Goal: Task Accomplishment & Management: Complete application form

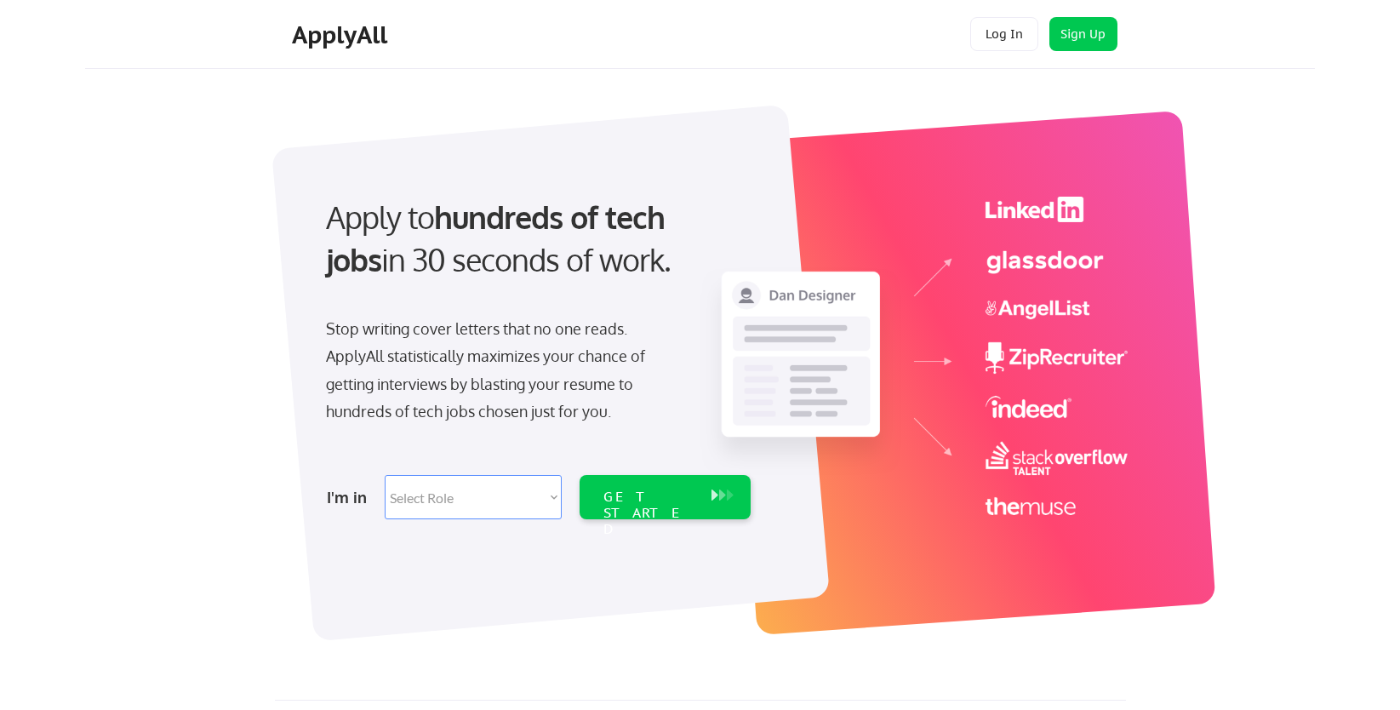
click at [517, 496] on select "Select Role Software Engineering Product Management Customer Success Sales UI/U…" at bounding box center [473, 497] width 177 height 44
select select ""marketing___comms""
click at [385, 475] on select "Select Role Software Engineering Product Management Customer Success Sales UI/U…" at bounding box center [473, 497] width 177 height 44
select select ""marketing___comms""
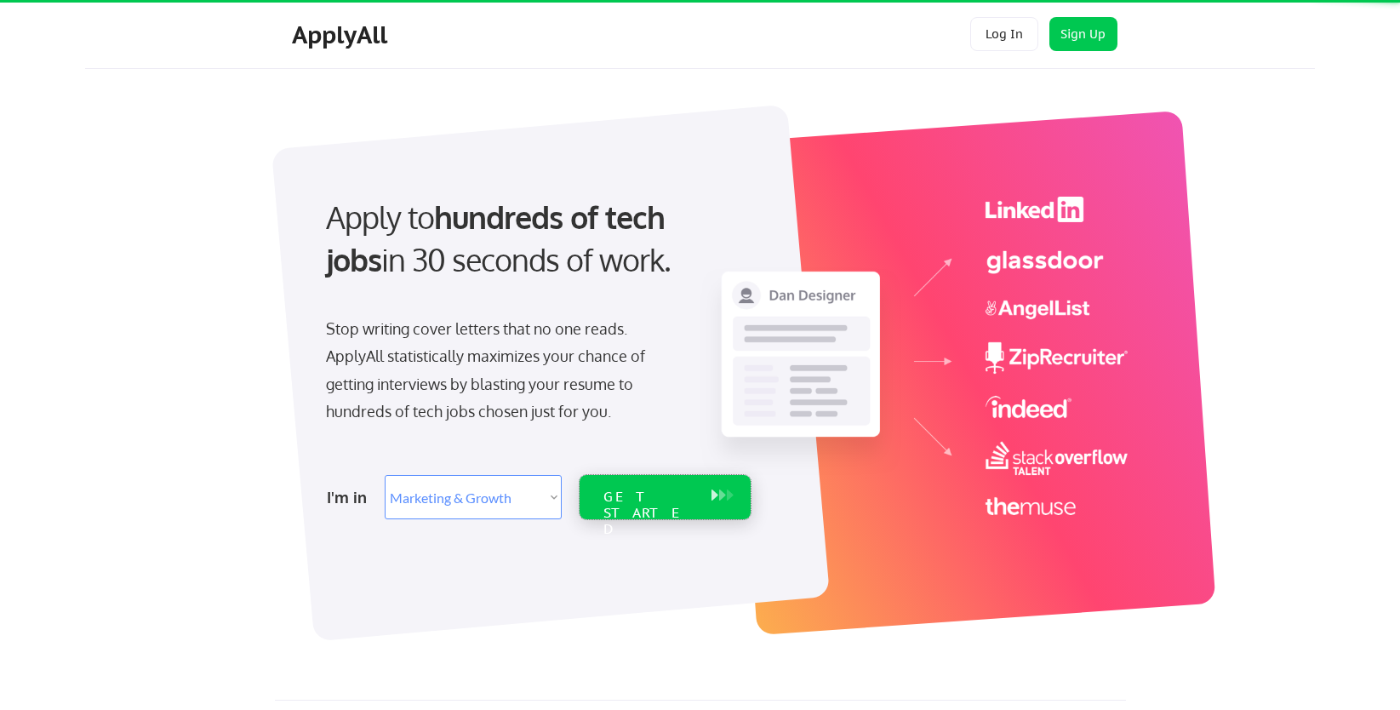
click at [622, 502] on div "GET STARTED" at bounding box center [648, 513] width 91 height 49
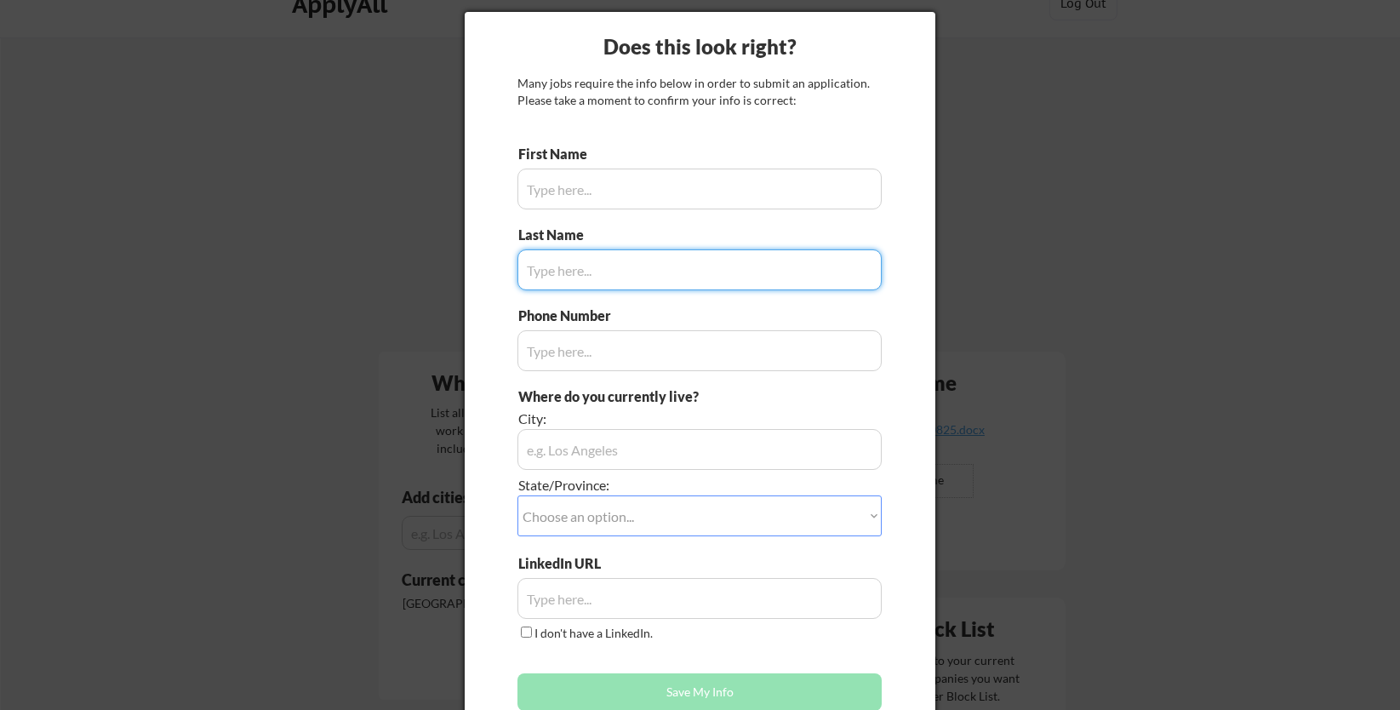
scroll to position [29, 0]
click at [613, 197] on input "input" at bounding box center [700, 190] width 364 height 41
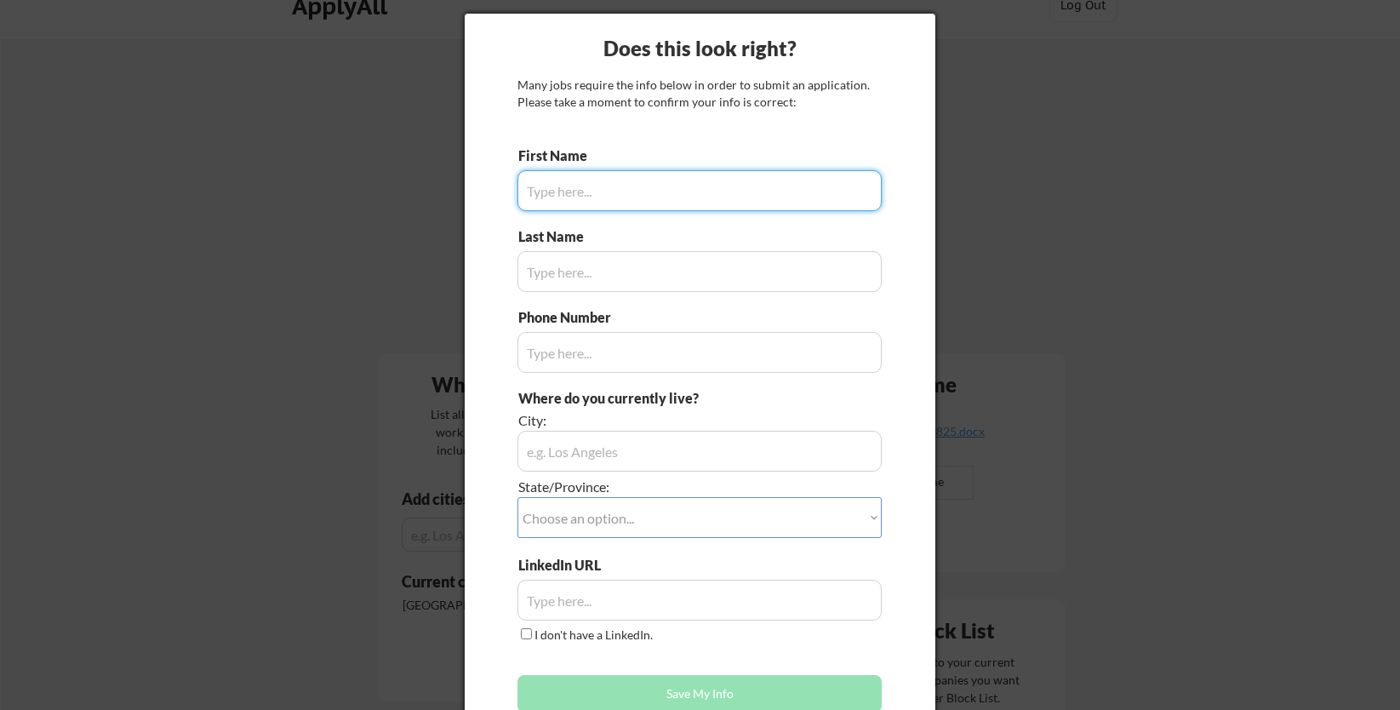
click at [613, 197] on input "input" at bounding box center [700, 190] width 364 height 41
type input "[PERSON_NAME]"
click at [604, 277] on input "input" at bounding box center [700, 271] width 364 height 41
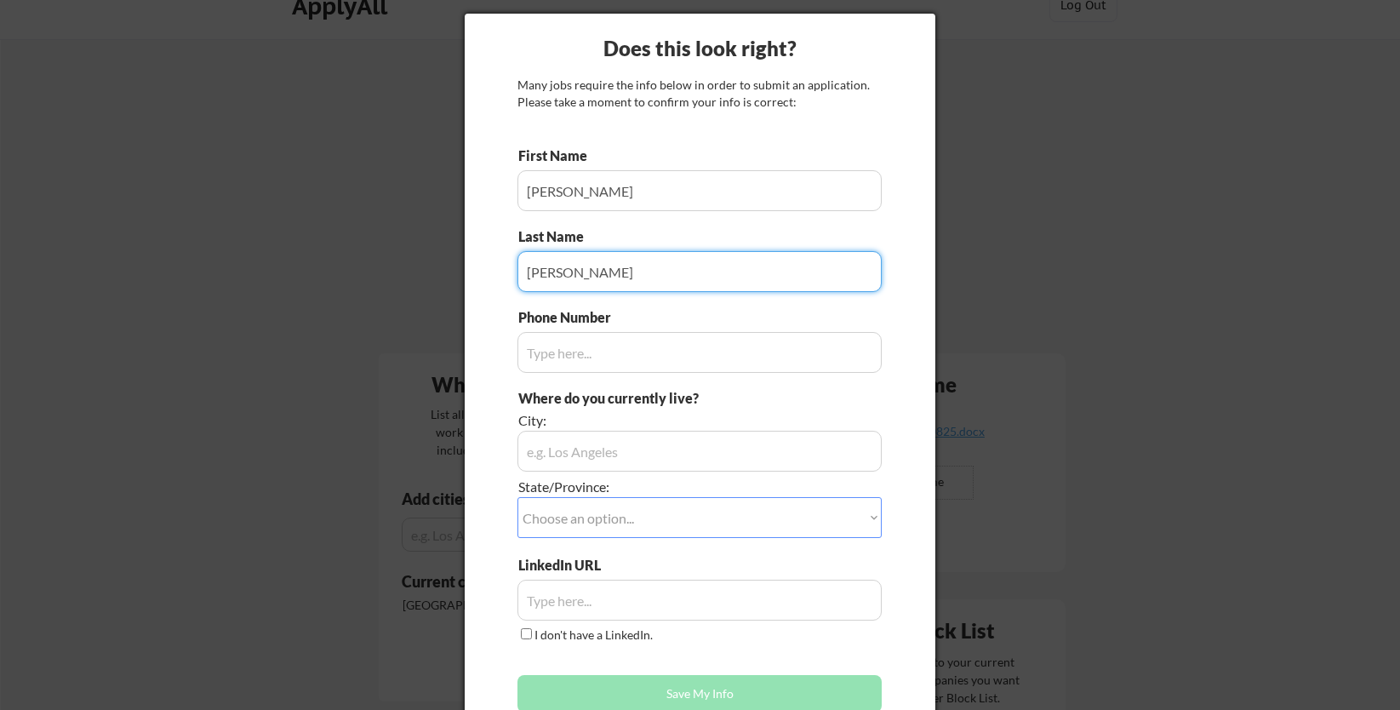
type input "[PERSON_NAME]"
click at [605, 338] on input "input" at bounding box center [700, 352] width 364 height 41
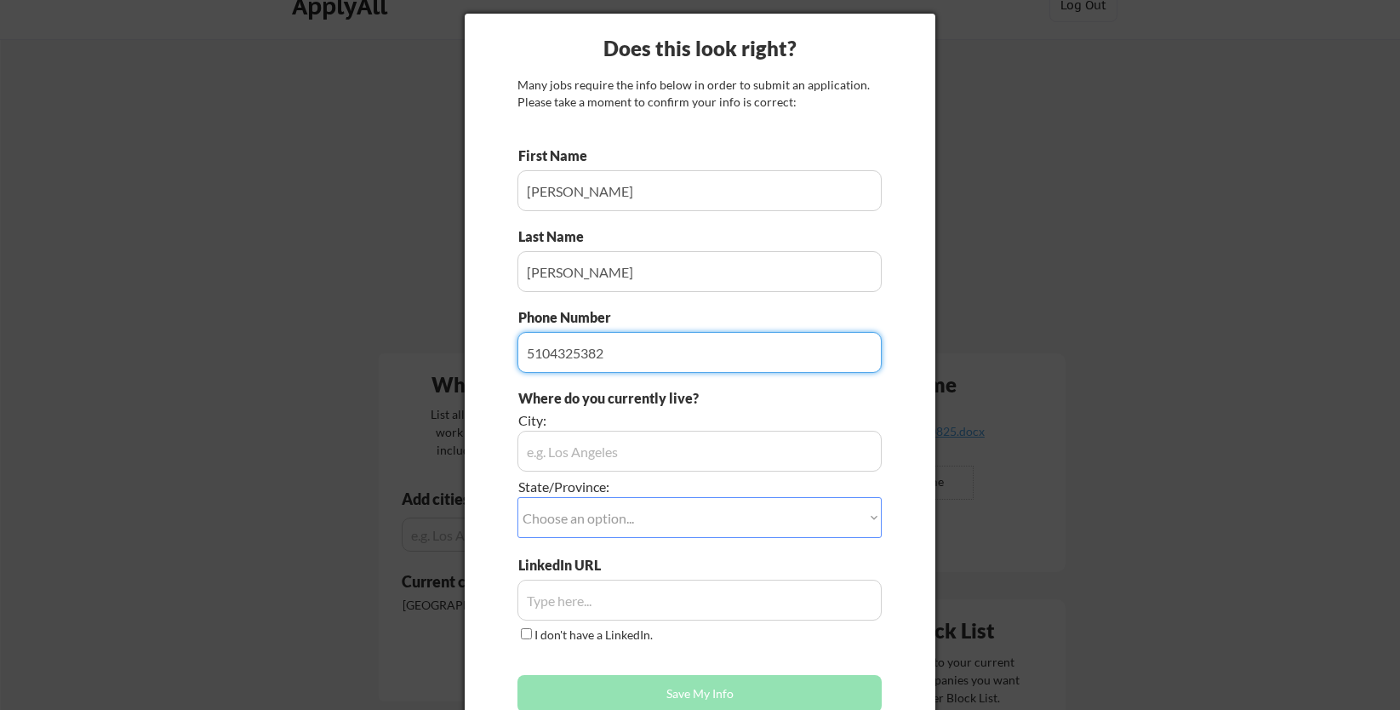
type input "5104325382"
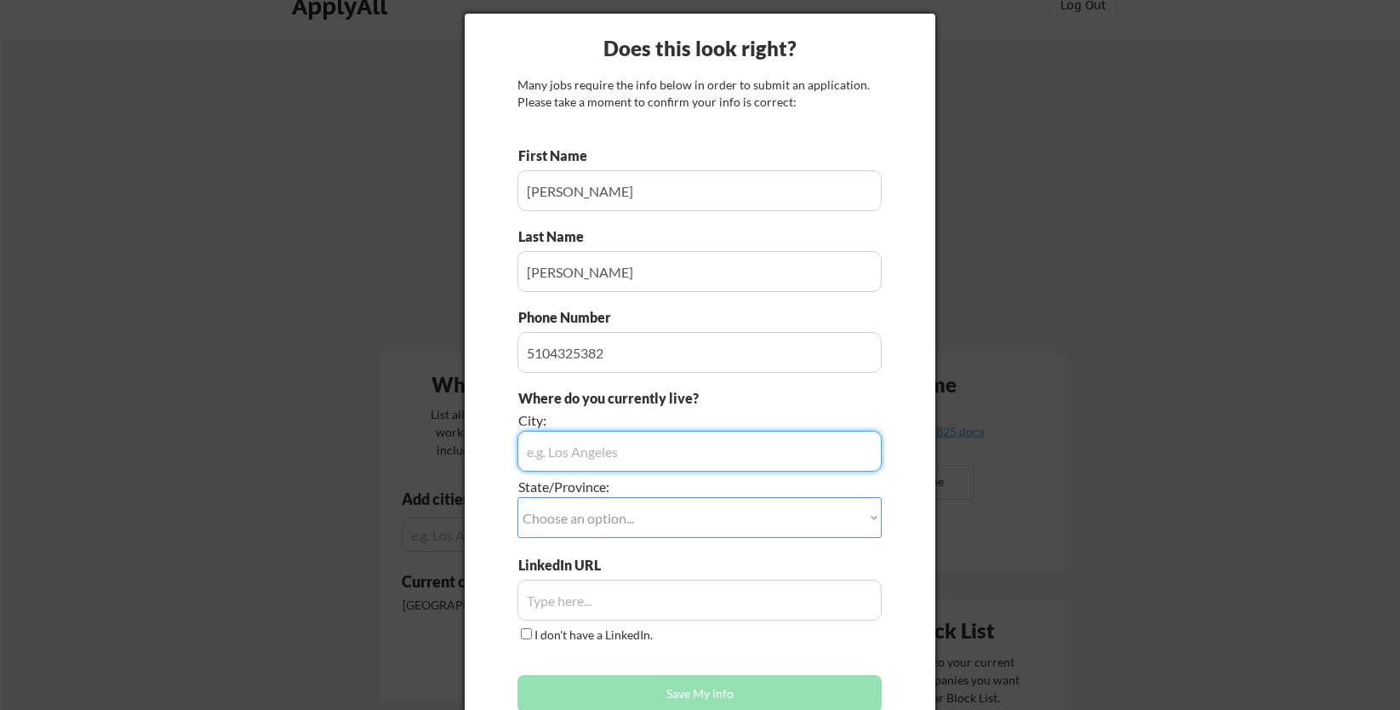
click at [611, 442] on input "input" at bounding box center [700, 451] width 364 height 41
type input "Hayward"
click at [631, 524] on select "Choose an option... Other/Not Applicable [US_STATE] [US_STATE] [GEOGRAPHIC_DATA…" at bounding box center [700, 517] width 364 height 41
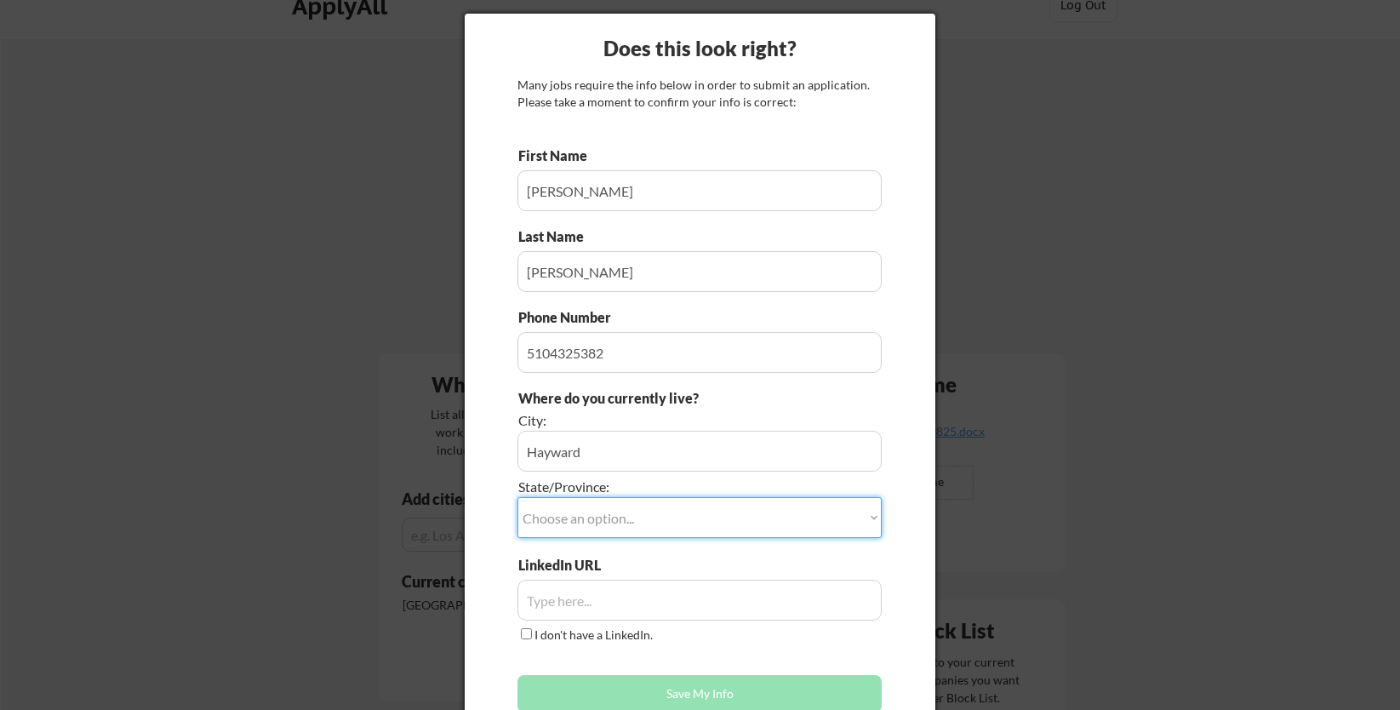
select select ""[US_STATE]""
click at [518, 497] on select "Choose an option... Other/Not Applicable [US_STATE] [US_STATE] [GEOGRAPHIC_DATA…" at bounding box center [700, 517] width 364 height 41
click at [577, 601] on input "input" at bounding box center [700, 600] width 364 height 41
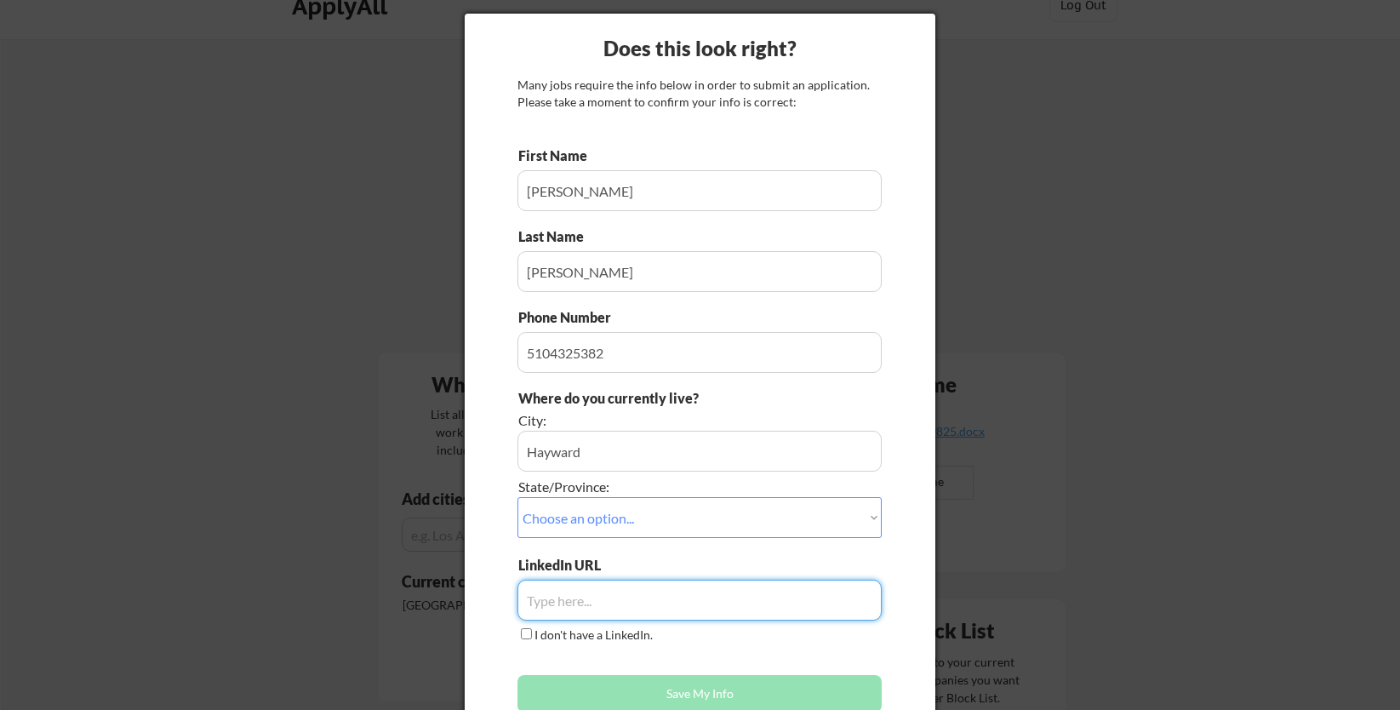
paste input "[URL][DOMAIN_NAME]"
type input "[URL][DOMAIN_NAME]"
click at [640, 690] on button "Save My Info" at bounding box center [700, 693] width 364 height 37
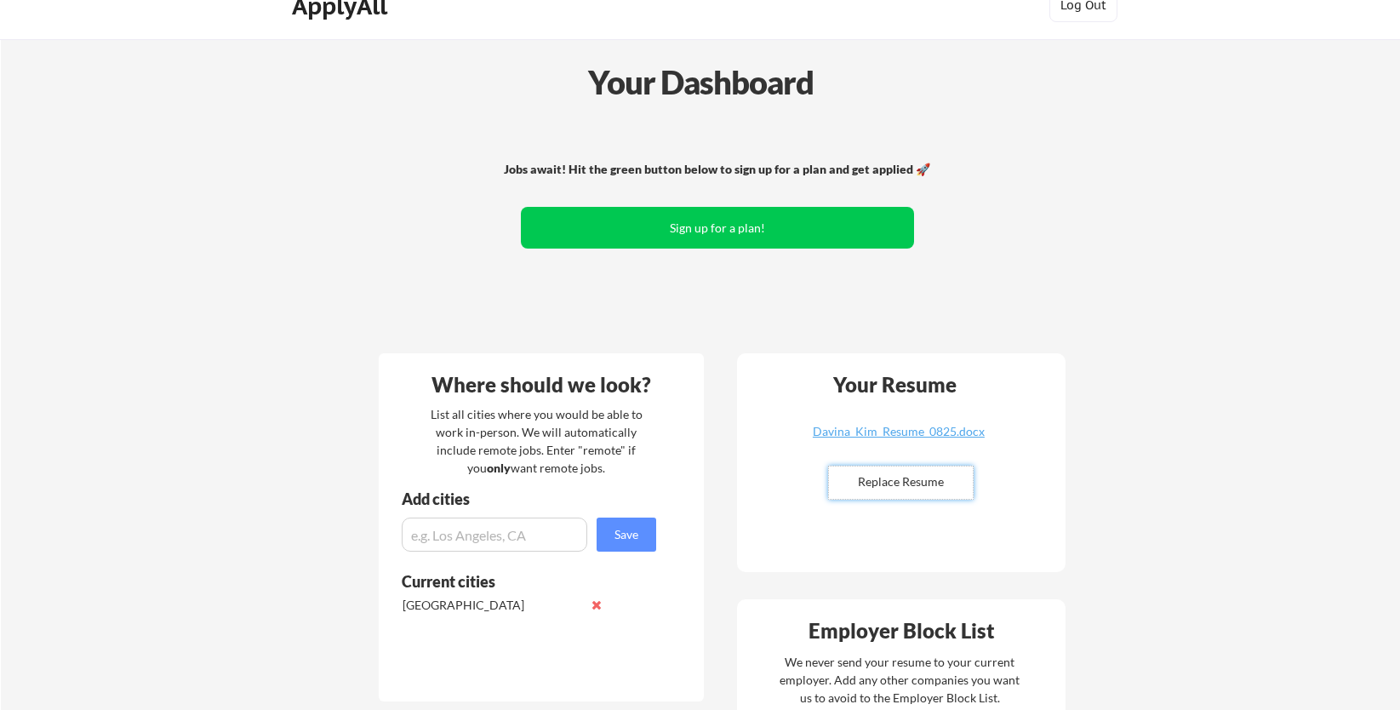
click at [918, 483] on input "file" at bounding box center [901, 482] width 144 height 32
type input "C:\fakepath\Davina_Kim_Resume_0925.docx"
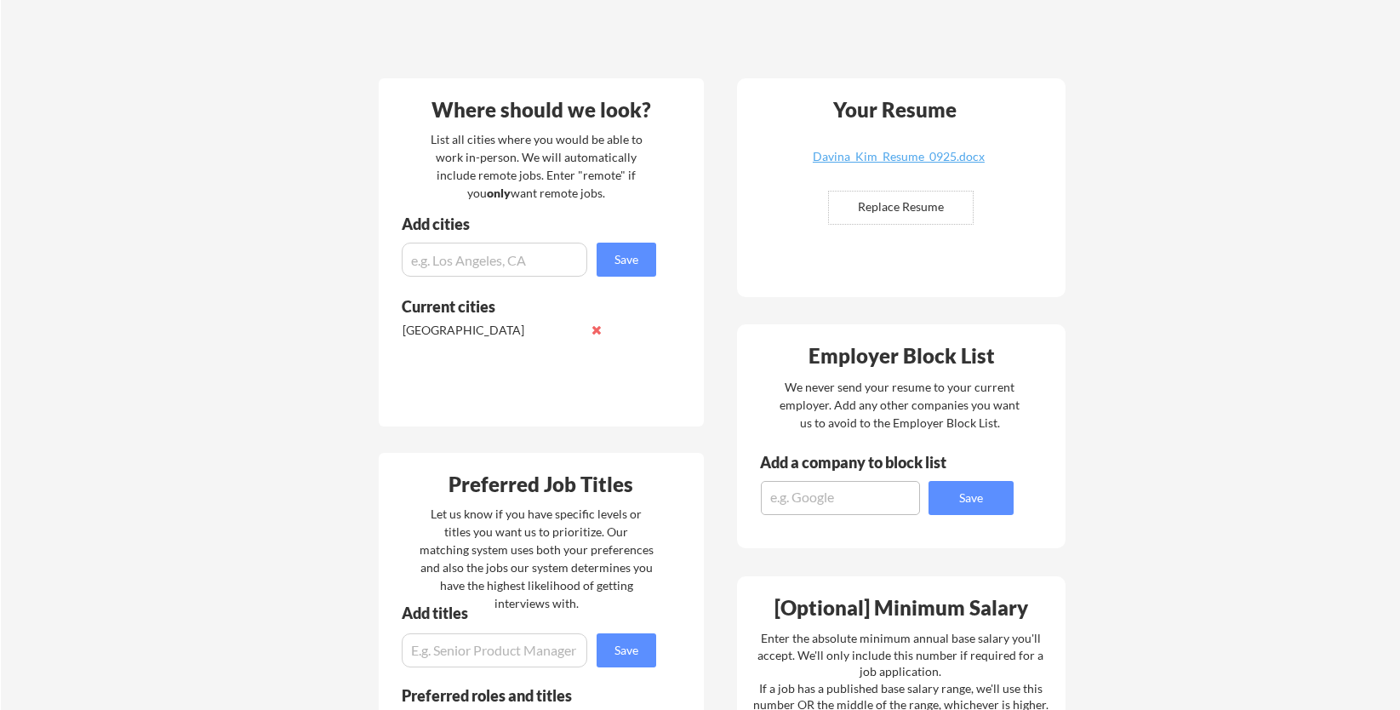
scroll to position [314, 0]
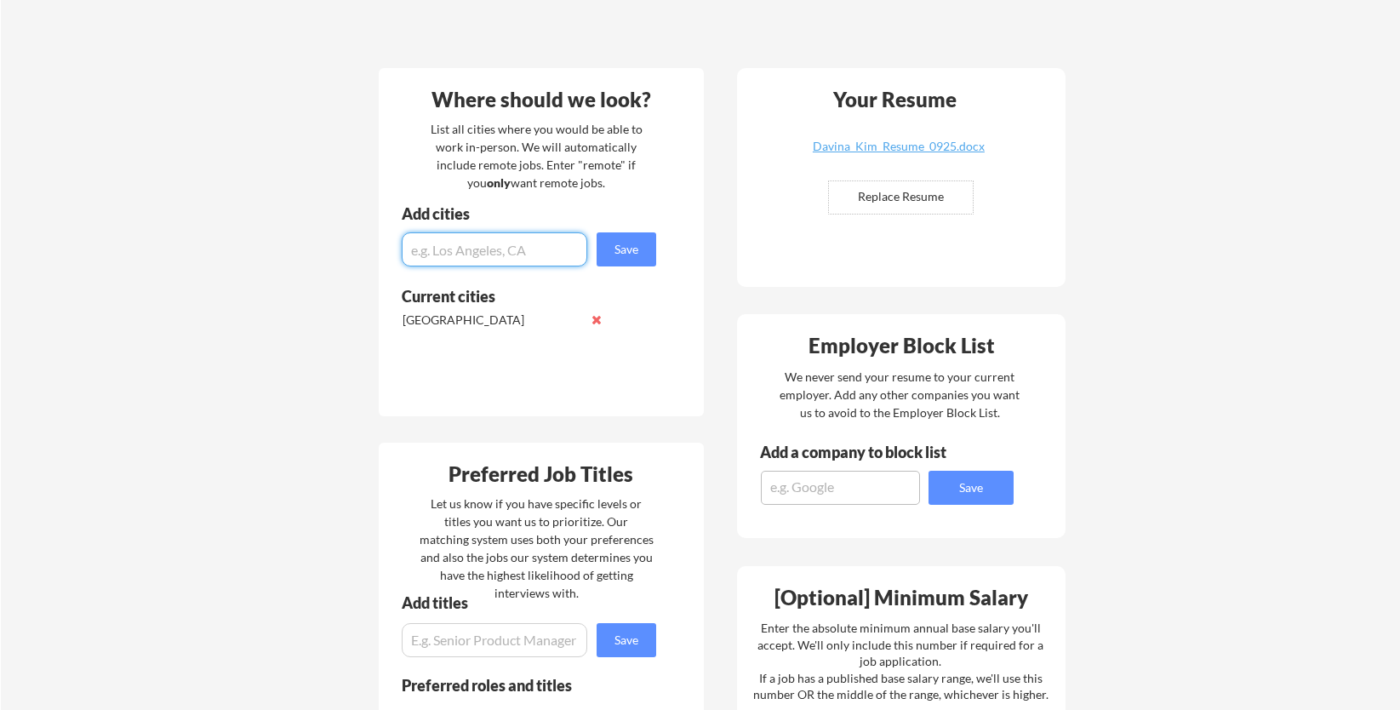
click at [517, 243] on input "input" at bounding box center [495, 249] width 186 height 34
type input "remote"
click at [636, 243] on button "Save" at bounding box center [627, 249] width 60 height 34
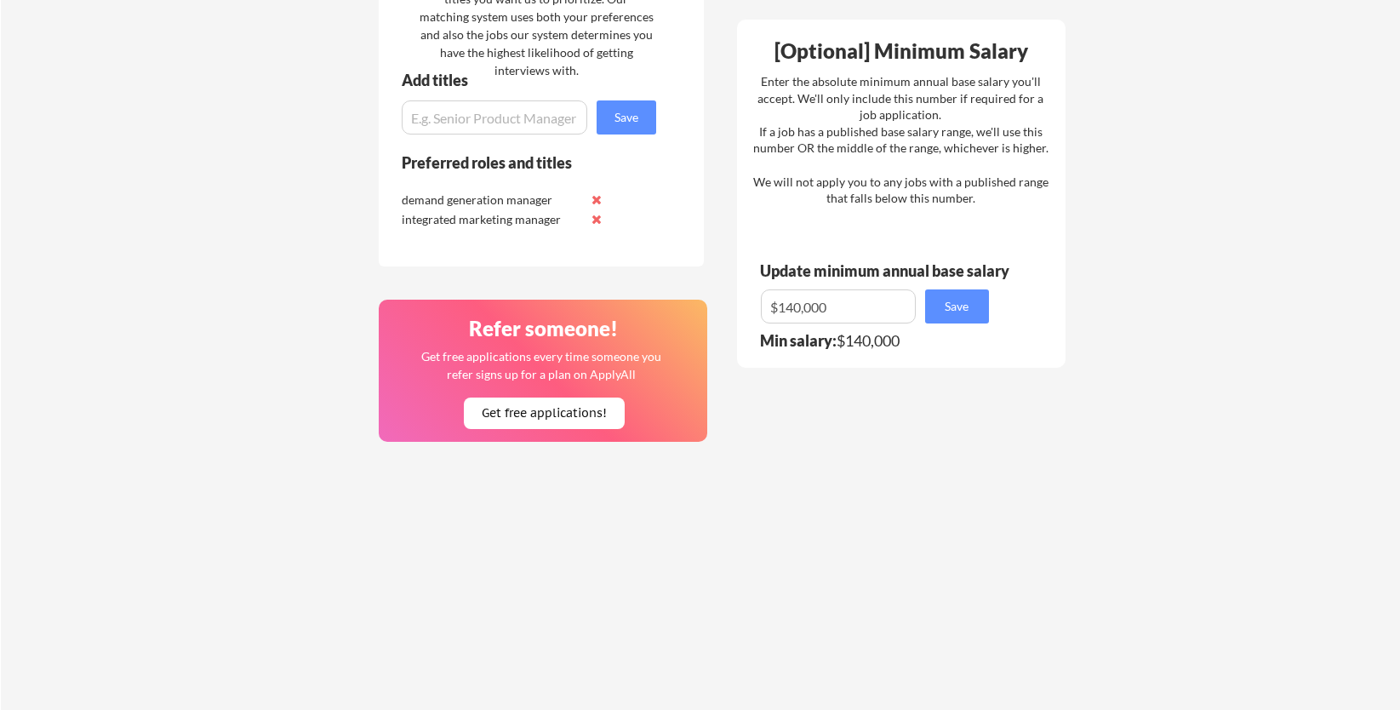
scroll to position [863, 0]
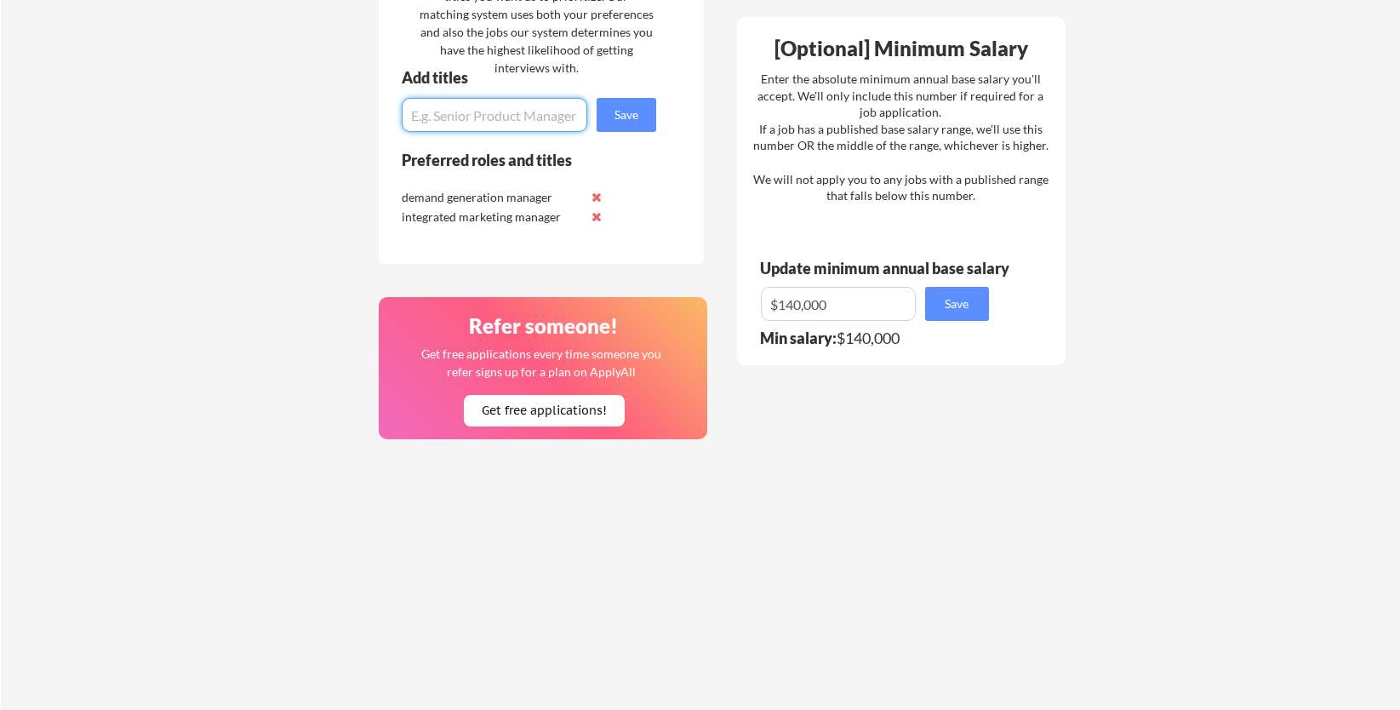
click at [512, 115] on input "input" at bounding box center [495, 115] width 186 height 34
type input "campaign marketing manager"
click at [626, 114] on button "Save" at bounding box center [627, 115] width 60 height 34
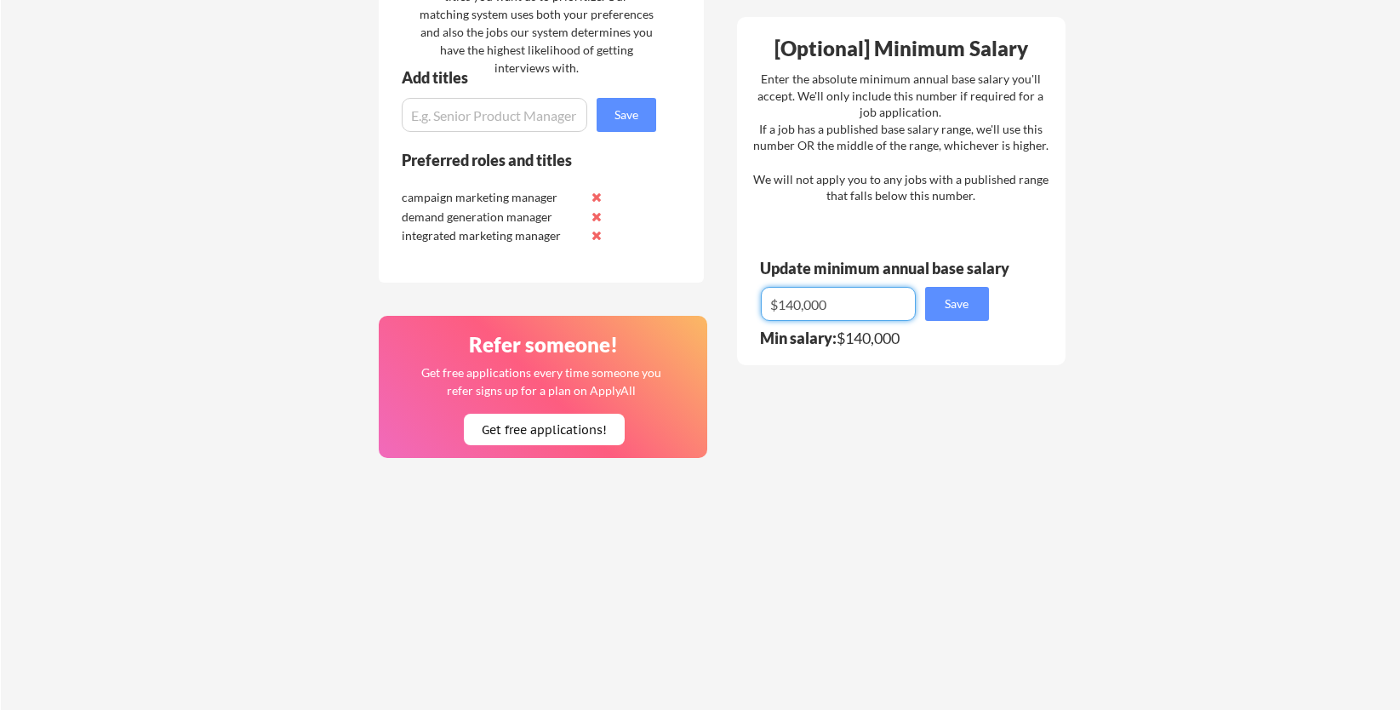
click at [859, 305] on input "input" at bounding box center [838, 304] width 155 height 34
click at [796, 306] on input "input" at bounding box center [838, 304] width 155 height 34
type input "$150,000"
click at [969, 303] on button "Save" at bounding box center [957, 304] width 64 height 34
click at [964, 302] on button "Save" at bounding box center [957, 304] width 64 height 34
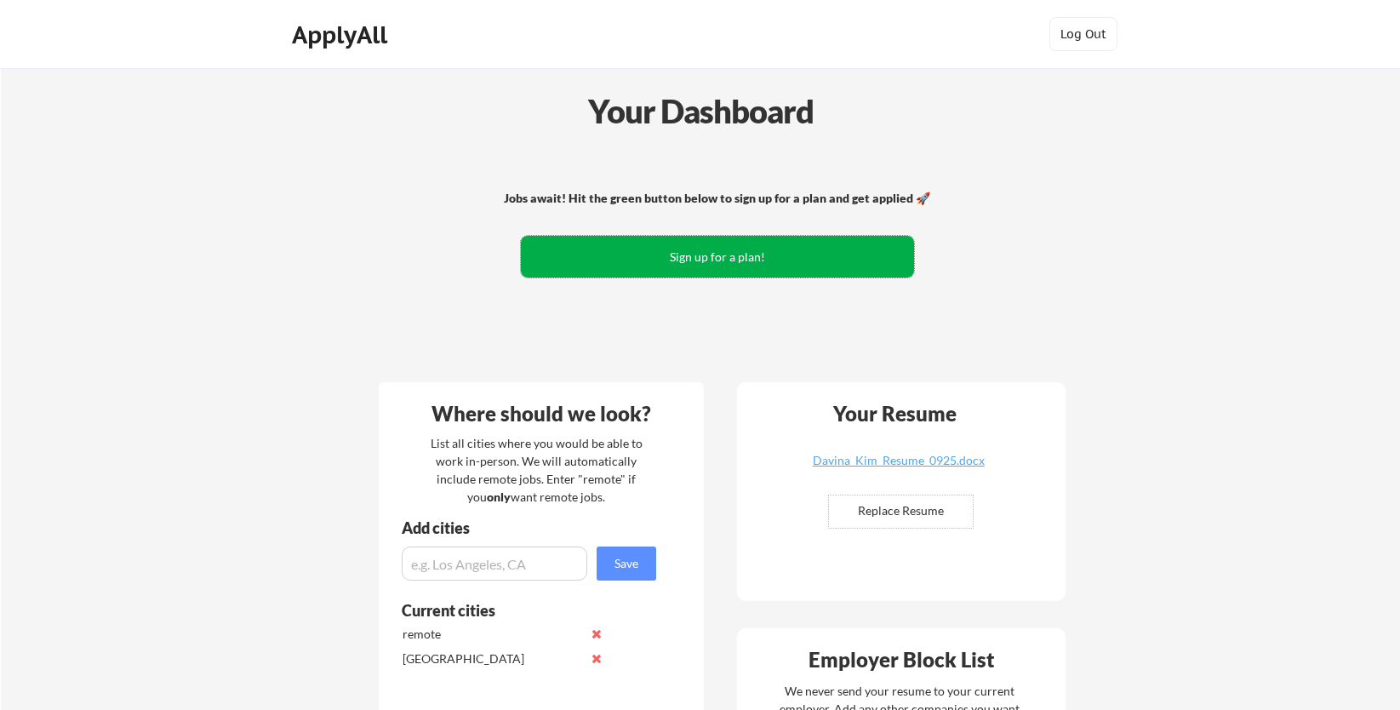
click at [747, 257] on button "Sign up for a plan!" at bounding box center [717, 257] width 393 height 42
